Goal: Register for event/course

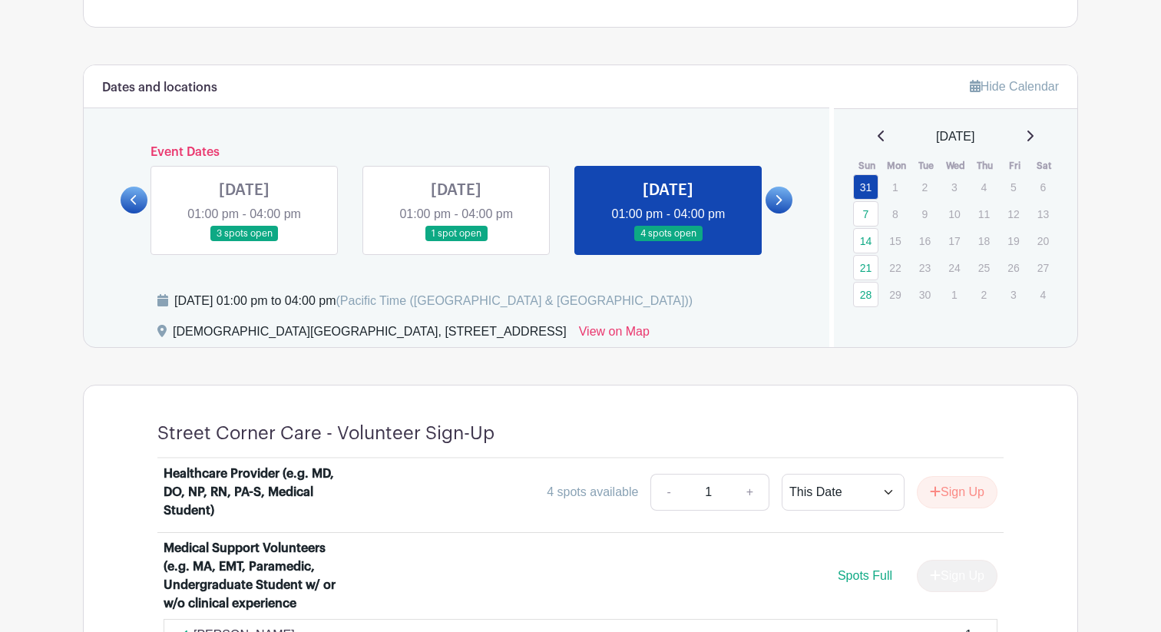
scroll to position [630, 0]
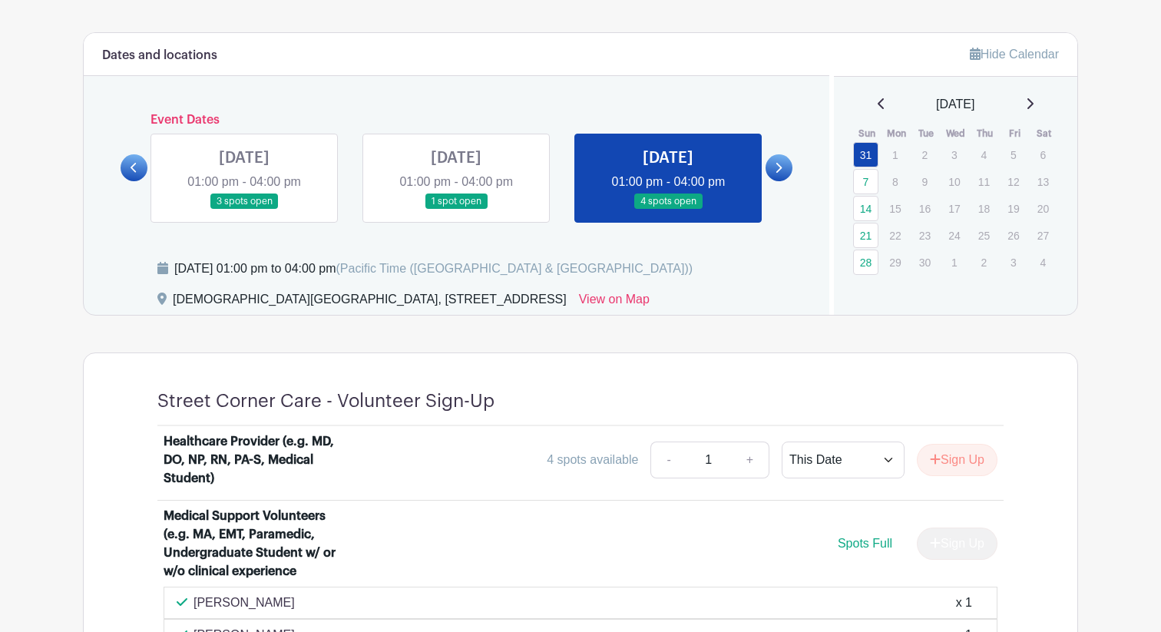
click at [1043, 101] on div "[DATE]" at bounding box center [955, 104] width 207 height 18
click at [1033, 101] on icon at bounding box center [1030, 104] width 8 height 12
click at [1033, 103] on icon at bounding box center [1030, 104] width 8 height 12
click at [1033, 97] on link at bounding box center [1030, 104] width 8 height 18
click at [895, 157] on p "29" at bounding box center [894, 155] width 25 height 24
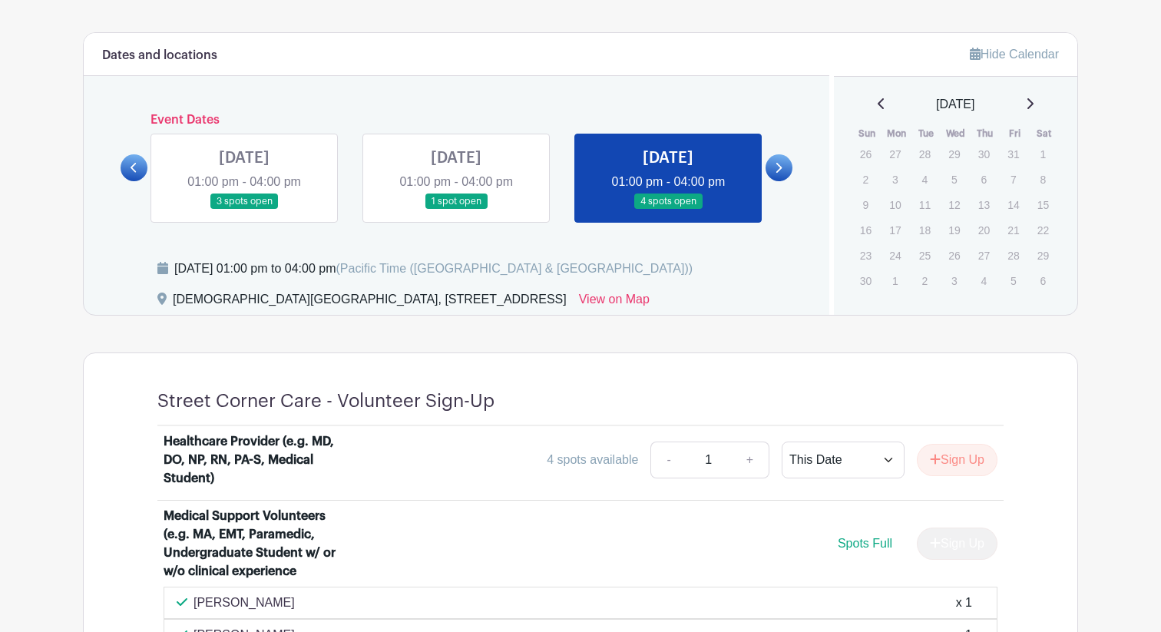
click at [878, 106] on icon at bounding box center [882, 104] width 8 height 12
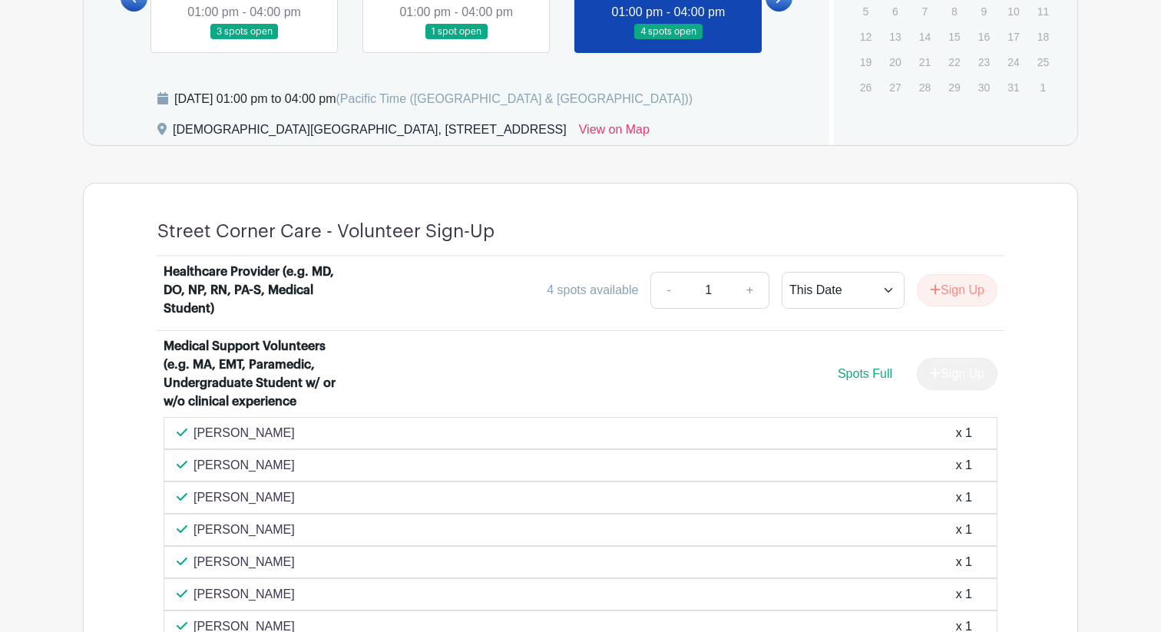
scroll to position [673, 0]
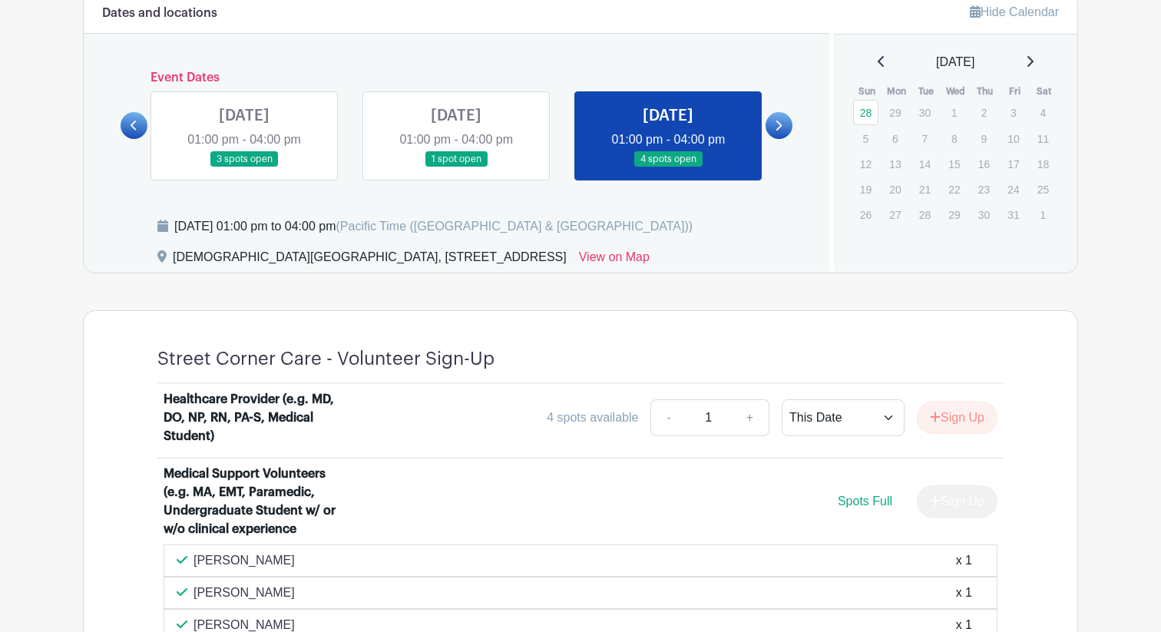
click at [244, 167] on link at bounding box center [244, 167] width 0 height 0
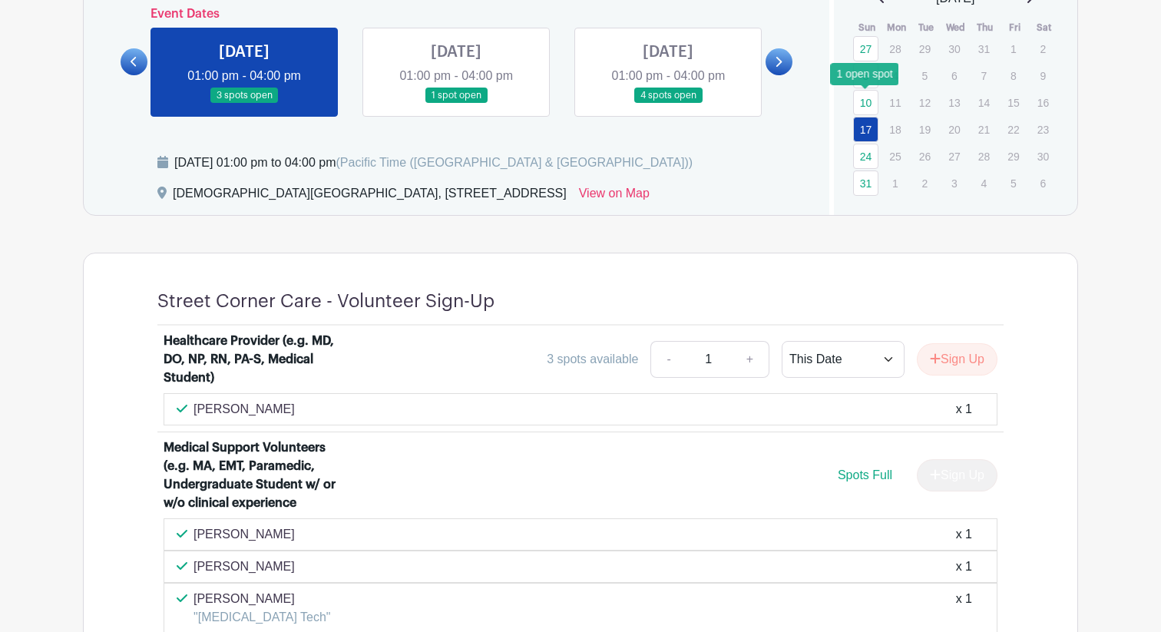
scroll to position [719, 0]
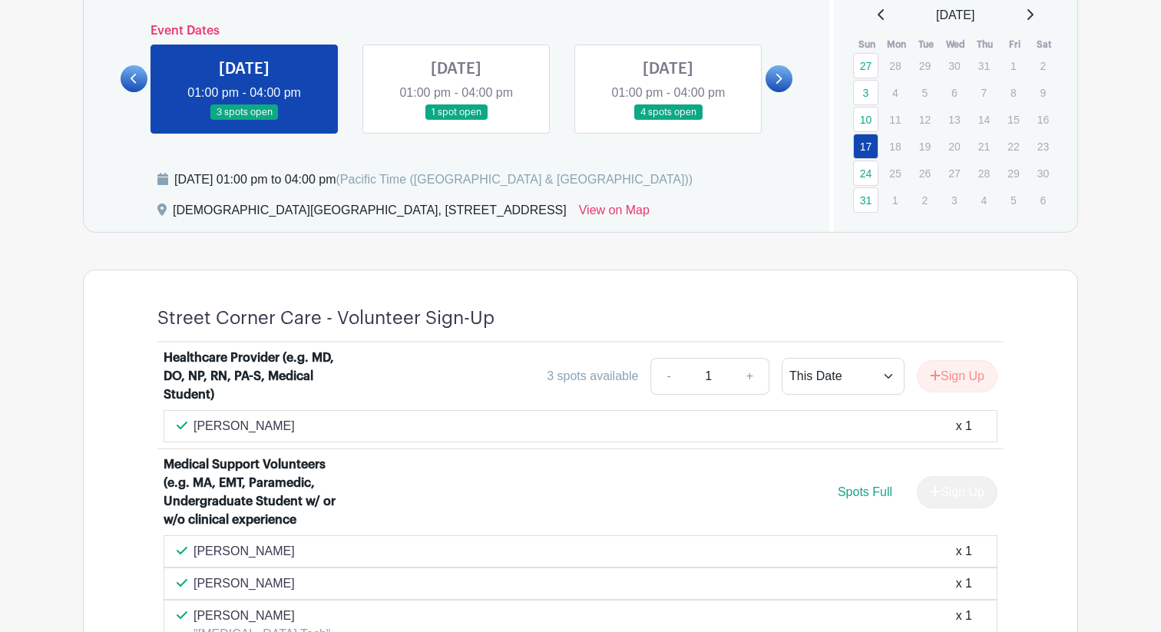
click at [868, 12] on div "[DATE]" at bounding box center [955, 15] width 207 height 18
click at [860, 173] on link "24" at bounding box center [865, 172] width 25 height 25
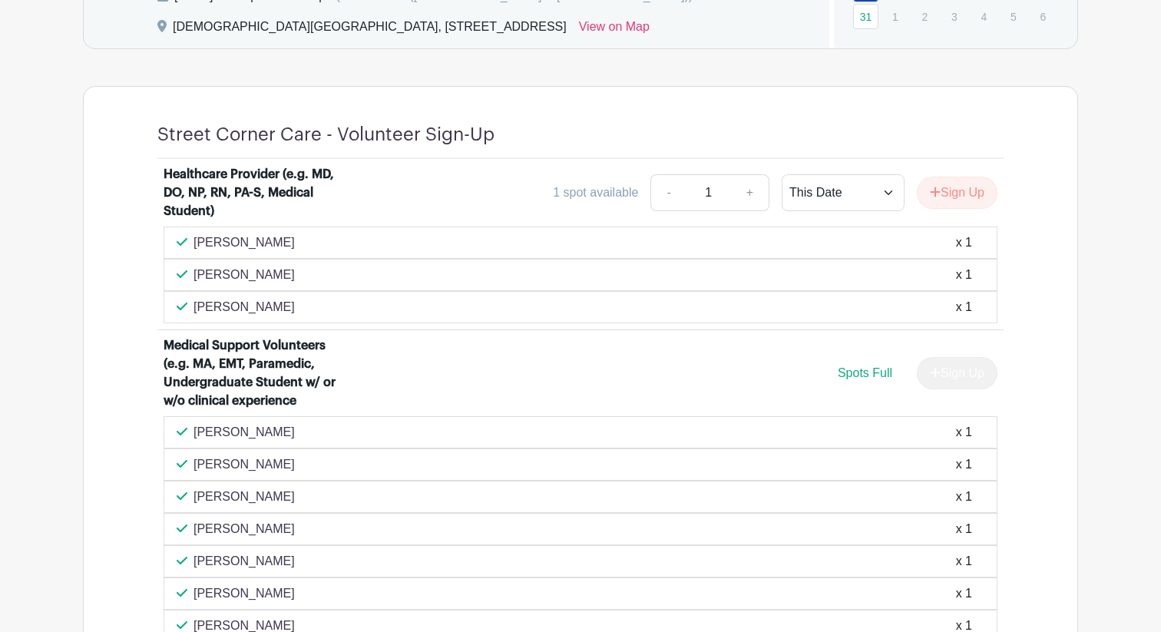
scroll to position [858, 0]
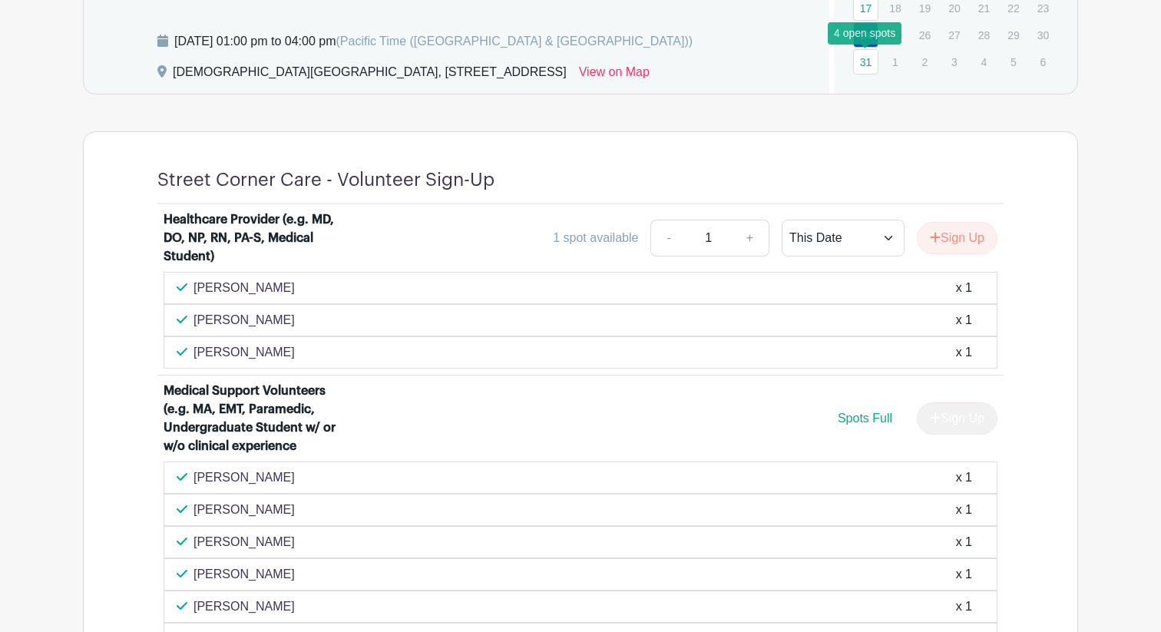
click at [869, 63] on link "31" at bounding box center [865, 61] width 25 height 25
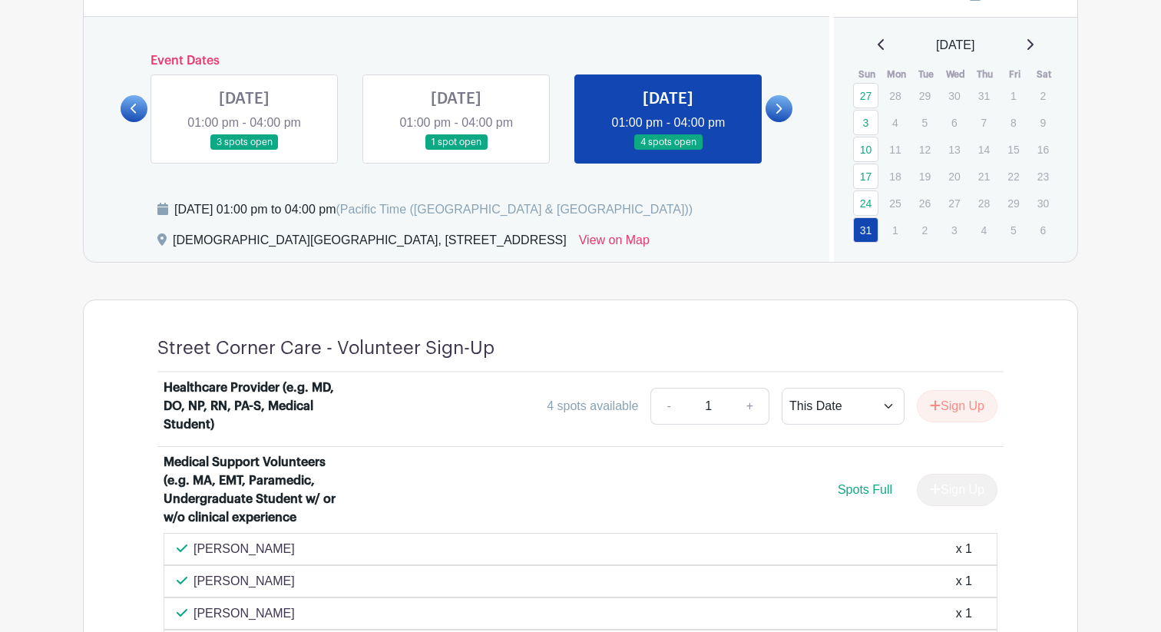
scroll to position [688, 0]
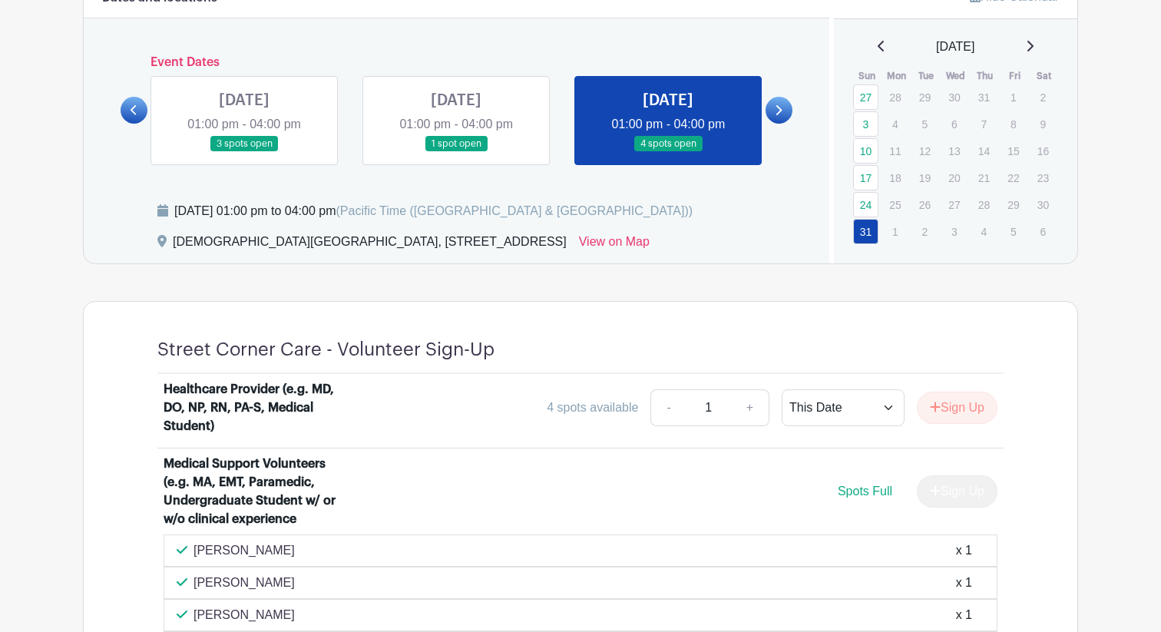
click at [1042, 48] on div "[DATE]" at bounding box center [955, 47] width 207 height 18
click at [1033, 48] on icon at bounding box center [1030, 46] width 6 height 11
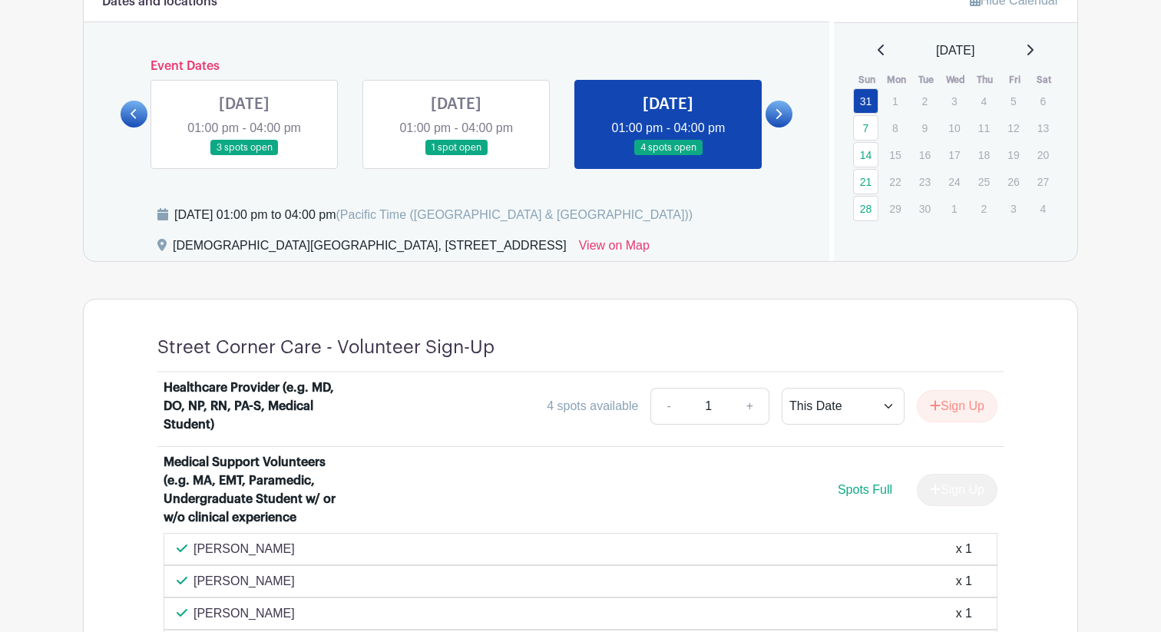
scroll to position [678, 0]
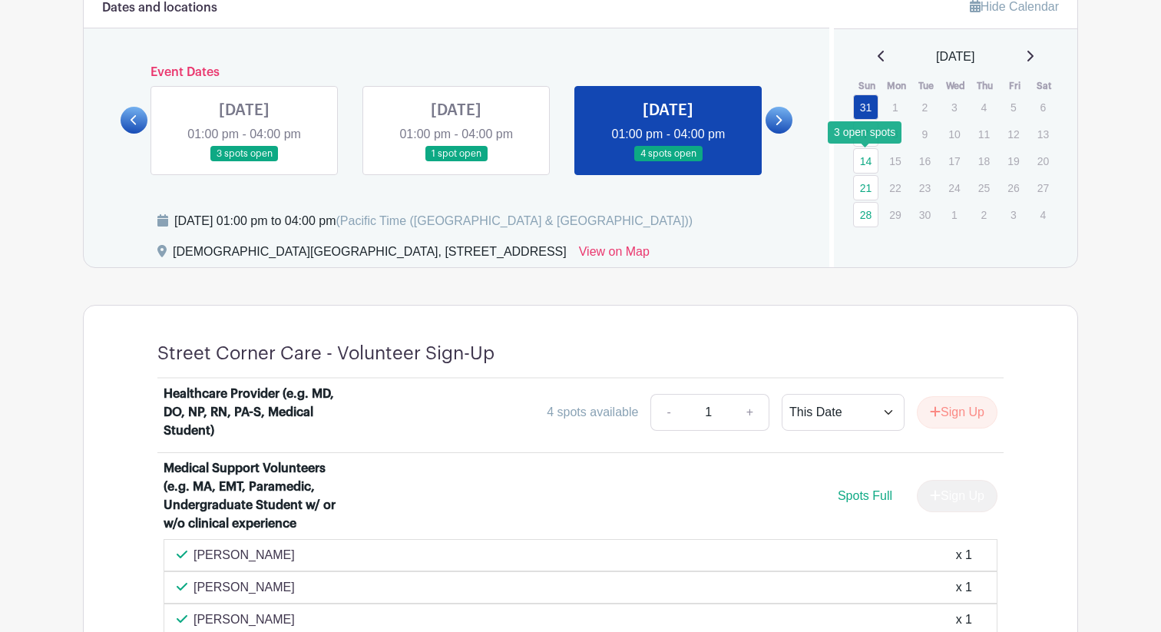
click at [865, 156] on link "14" at bounding box center [865, 160] width 25 height 25
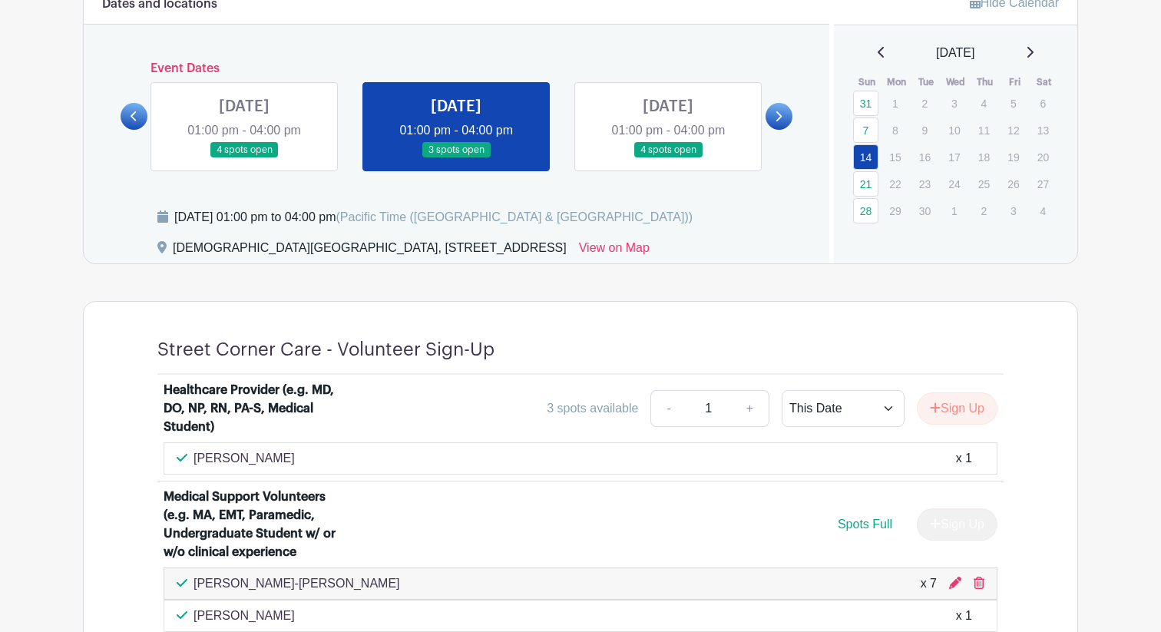
scroll to position [656, 0]
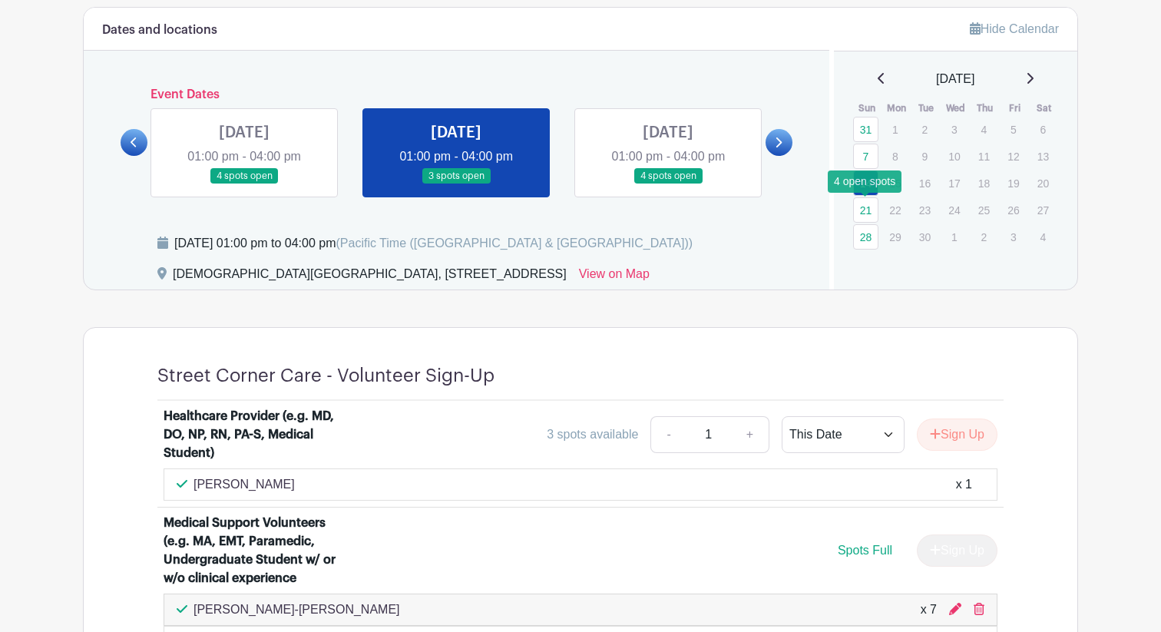
click at [861, 206] on link "21" at bounding box center [865, 209] width 25 height 25
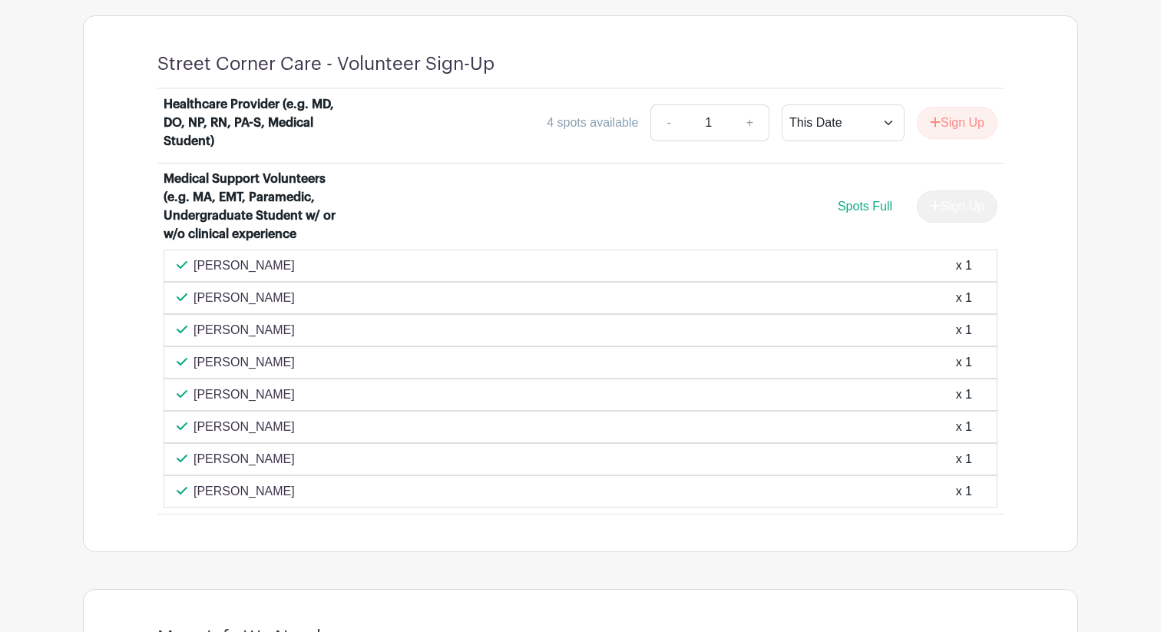
scroll to position [968, 0]
